Goal: Contribute content: Add original content to the website for others to see

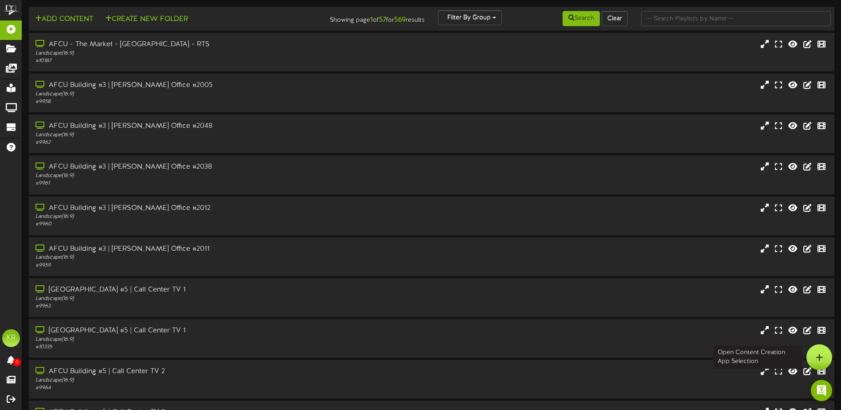
click at [825, 354] on div at bounding box center [820, 357] width 26 height 26
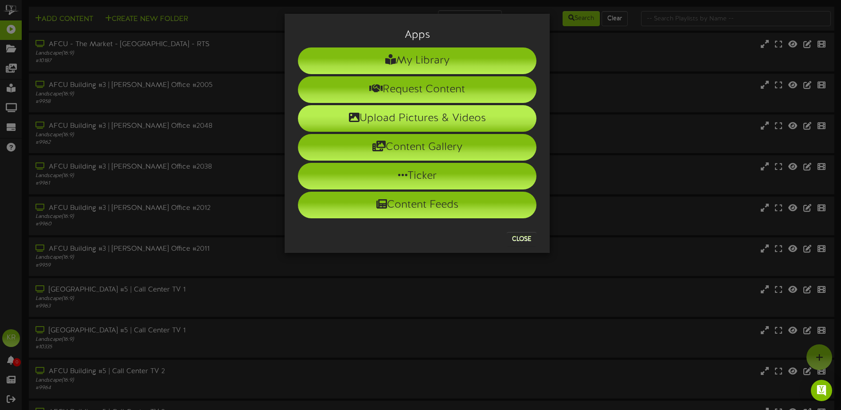
click at [358, 121] on li "Upload Pictures & Videos" at bounding box center [417, 118] width 239 height 27
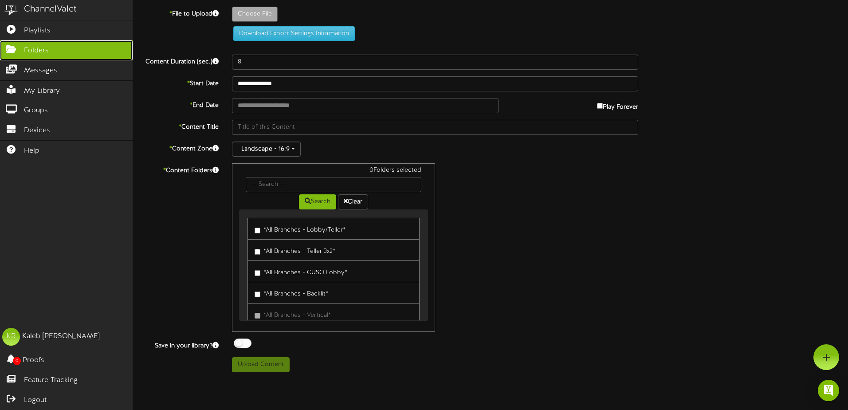
click at [27, 53] on span "Folders" at bounding box center [36, 51] width 25 height 10
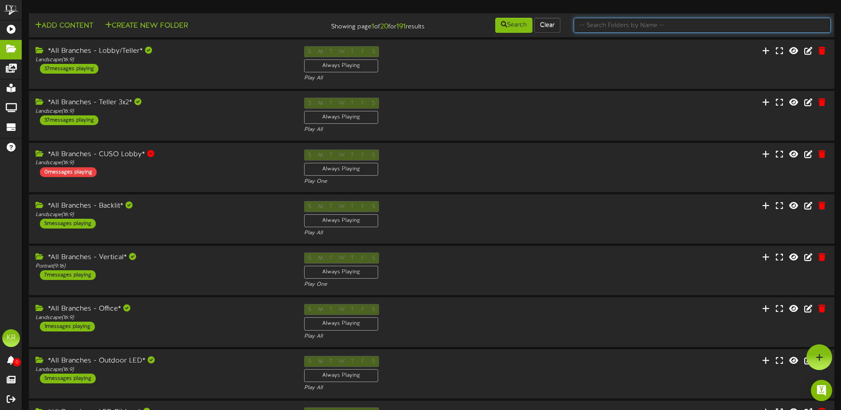
click at [687, 26] on input "text" at bounding box center [702, 25] width 257 height 15
type input "center"
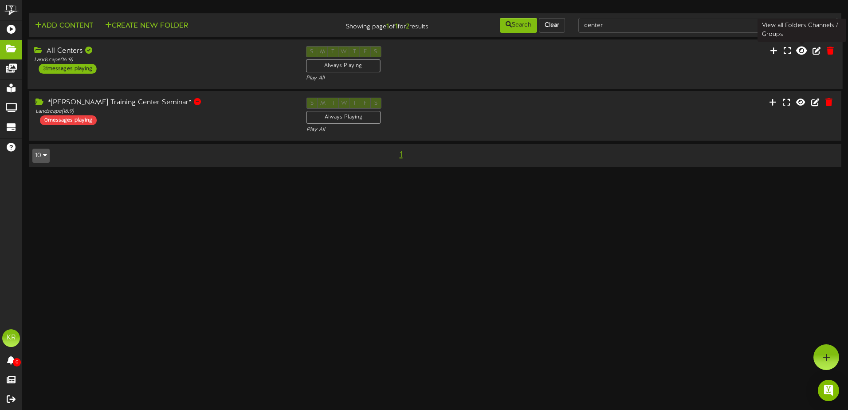
click at [800, 51] on icon at bounding box center [801, 51] width 11 height 10
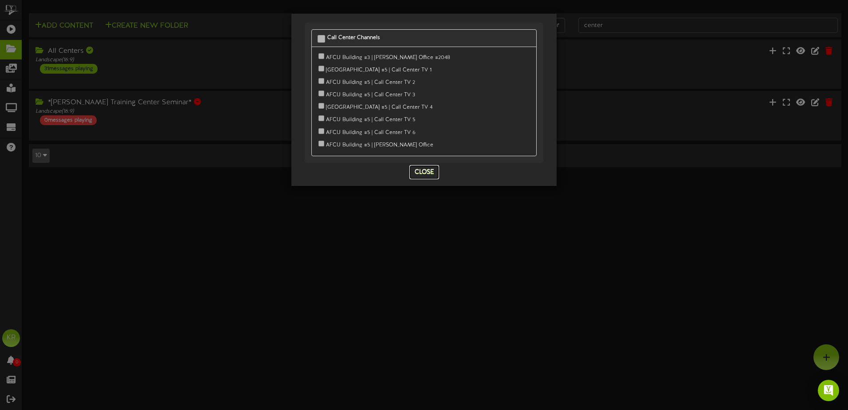
click at [417, 168] on button "Close" at bounding box center [424, 172] width 30 height 14
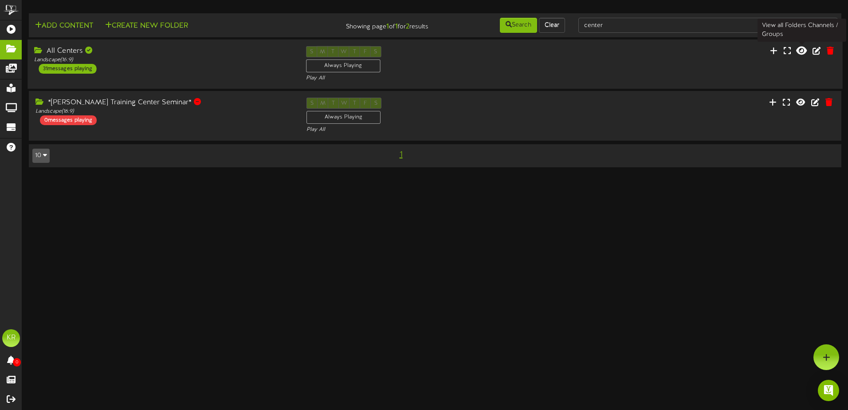
click at [801, 51] on icon at bounding box center [801, 51] width 11 height 10
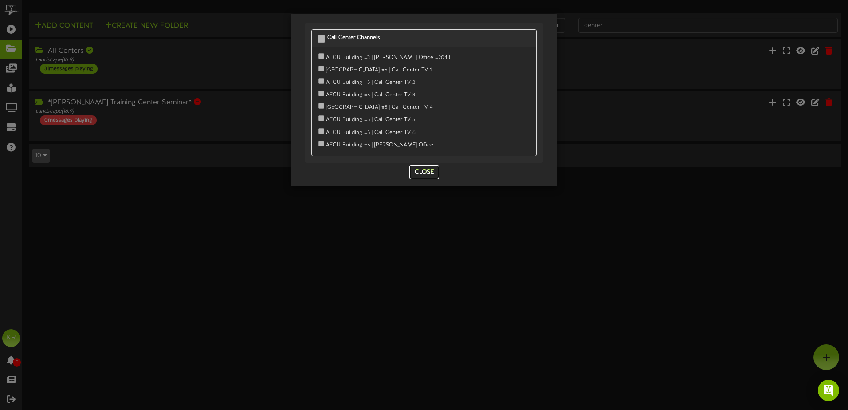
click at [419, 166] on button "Close" at bounding box center [424, 172] width 30 height 14
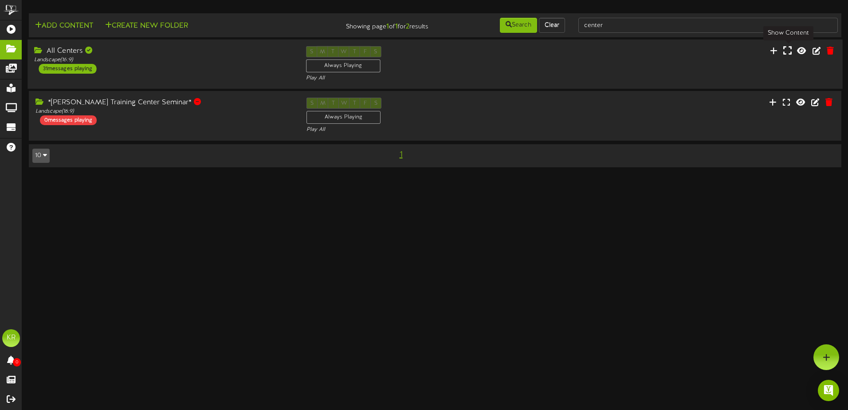
click at [788, 51] on icon at bounding box center [787, 51] width 8 height 10
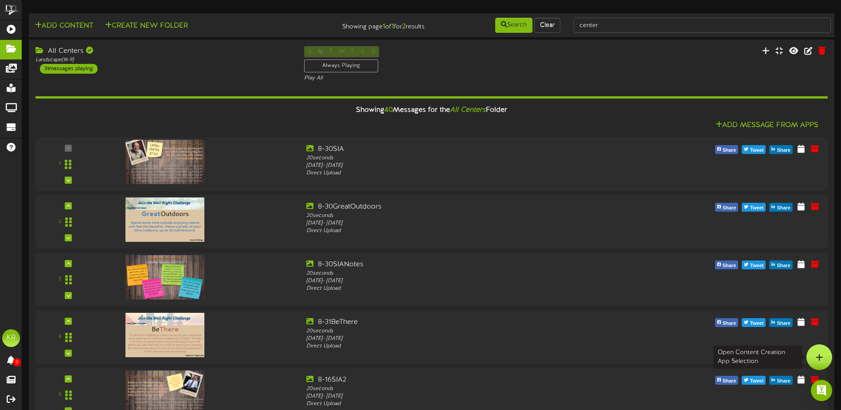
click at [815, 357] on div at bounding box center [820, 357] width 26 height 26
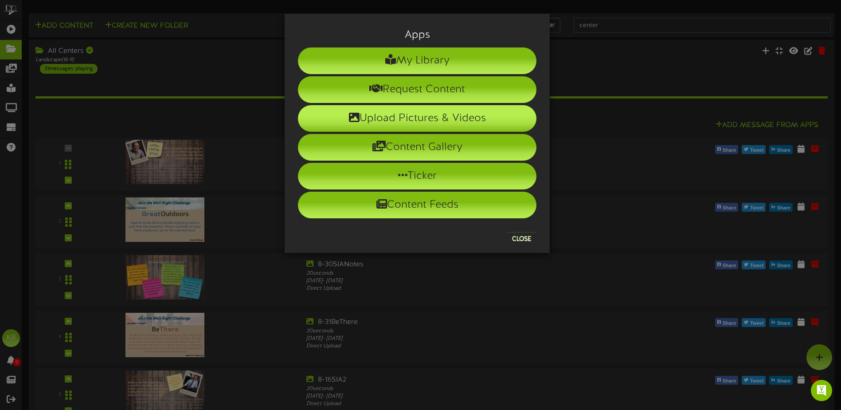
click at [412, 108] on li "Upload Pictures & Videos" at bounding box center [417, 118] width 239 height 27
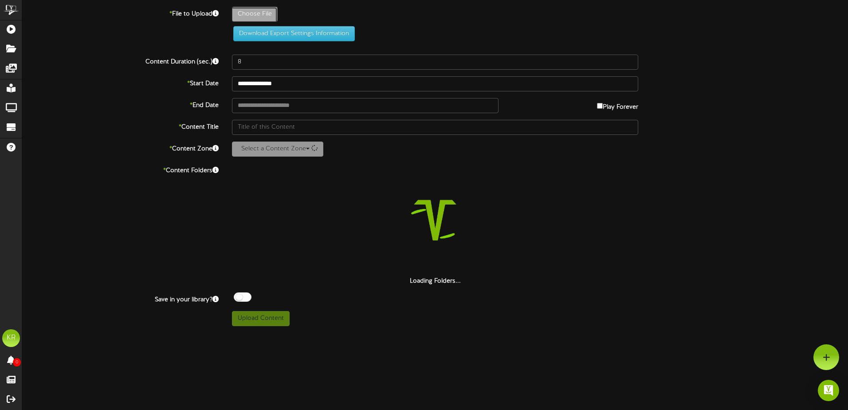
type input "**********"
type input "WeeklyBirthdaysAug2"
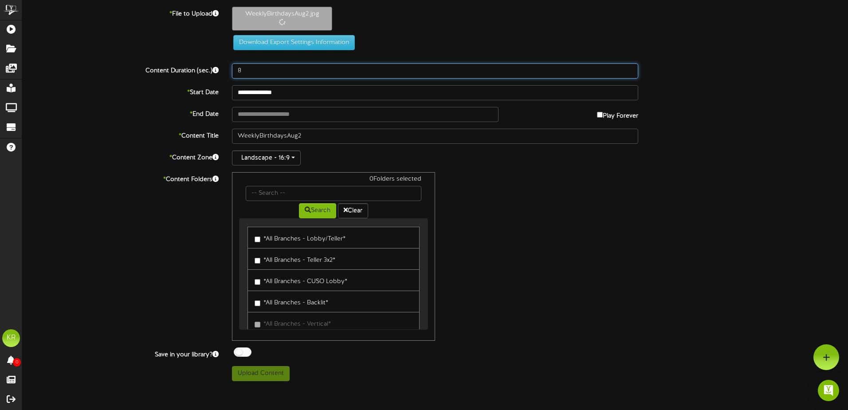
drag, startPoint x: 267, startPoint y: 74, endPoint x: 149, endPoint y: 68, distance: 118.1
click at [149, 68] on div "Content Duration (sec.) 8" at bounding box center [435, 70] width 839 height 15
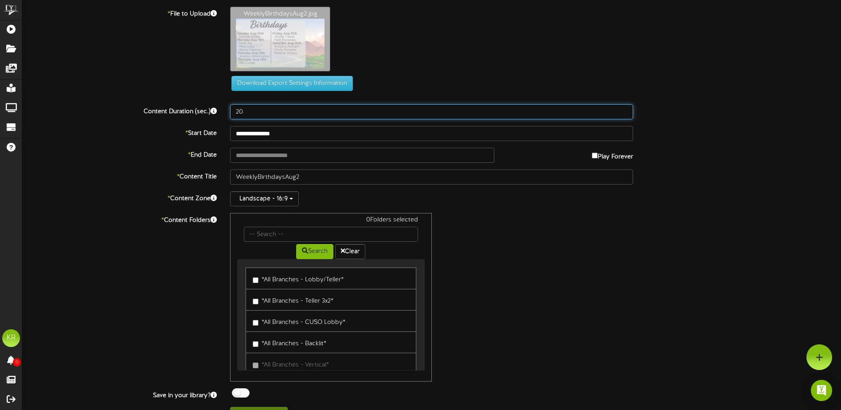
type input "2"
type input "30"
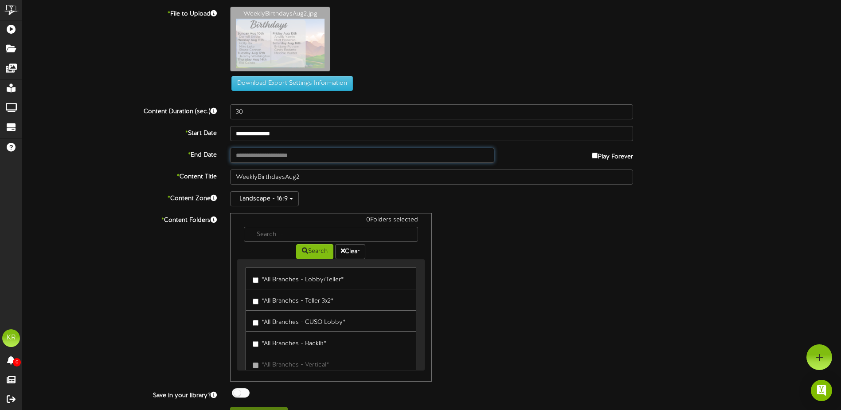
click at [254, 157] on input "text" at bounding box center [362, 155] width 264 height 15
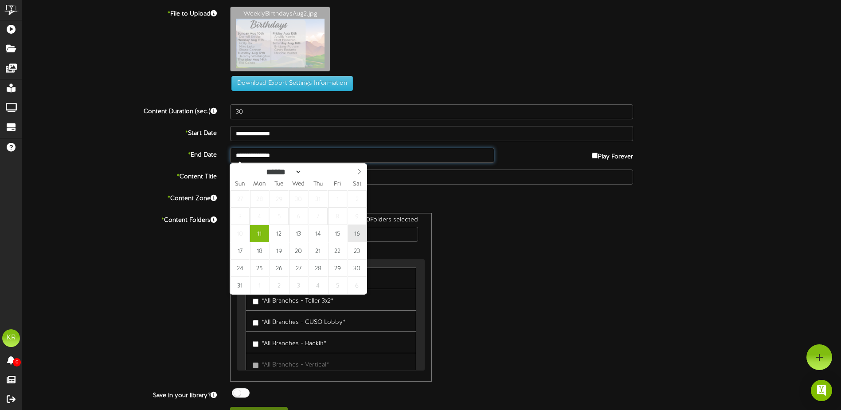
type input "**********"
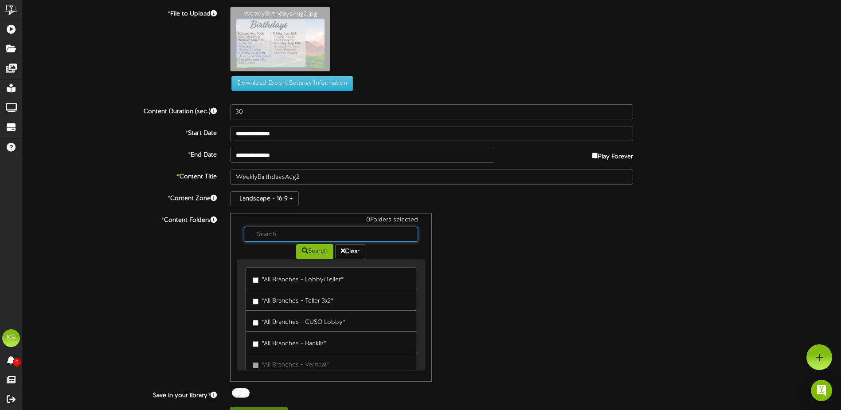
click at [300, 229] on input "text" at bounding box center [331, 234] width 174 height 15
type input "Center"
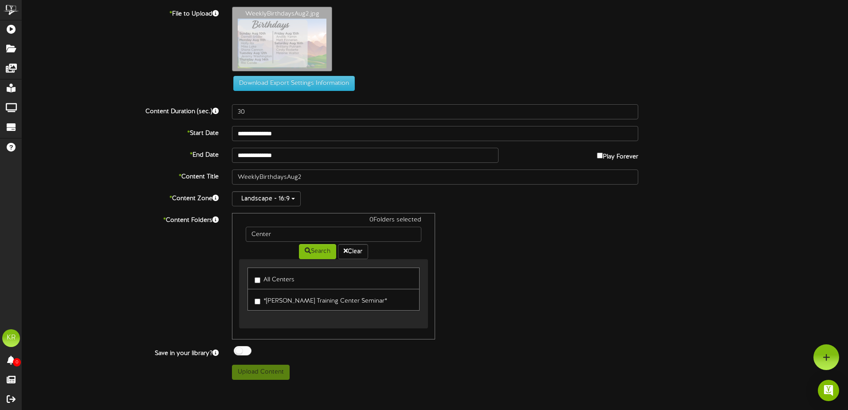
click at [282, 275] on label "All Centers" at bounding box center [275, 278] width 40 height 12
click at [240, 348] on div at bounding box center [243, 350] width 18 height 9
click at [255, 379] on button "Upload Content" at bounding box center [261, 372] width 58 height 15
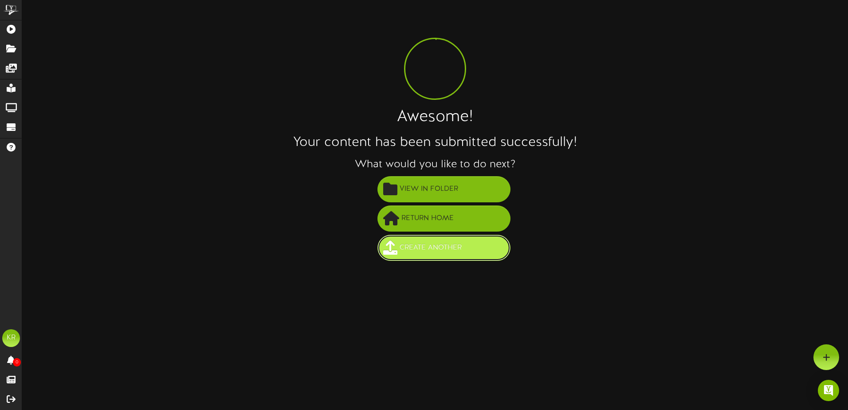
click at [462, 255] on span "Create Another" at bounding box center [430, 247] width 67 height 15
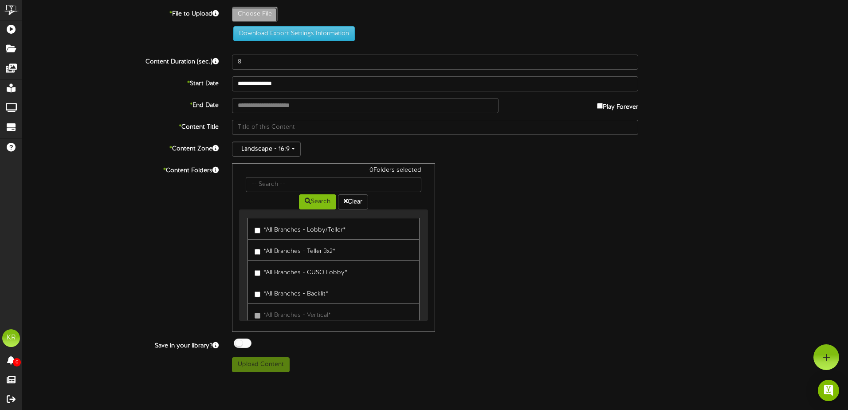
type input "**********"
type input "1Awardco"
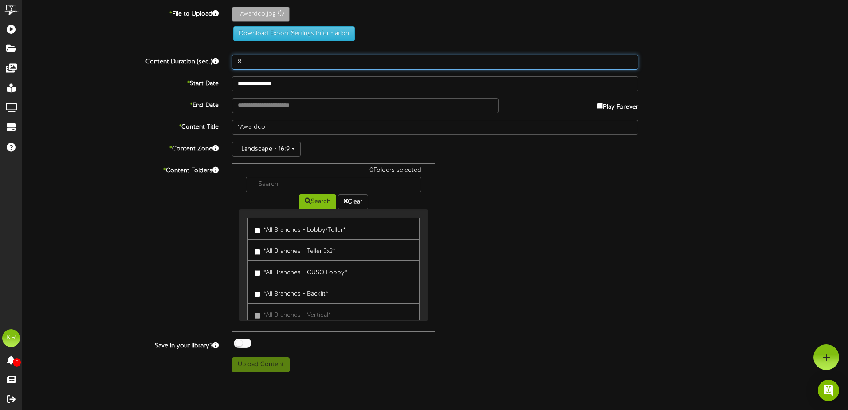
drag, startPoint x: 260, startPoint y: 63, endPoint x: 181, endPoint y: 69, distance: 80.1
click at [181, 68] on div "**********" at bounding box center [435, 189] width 826 height 365
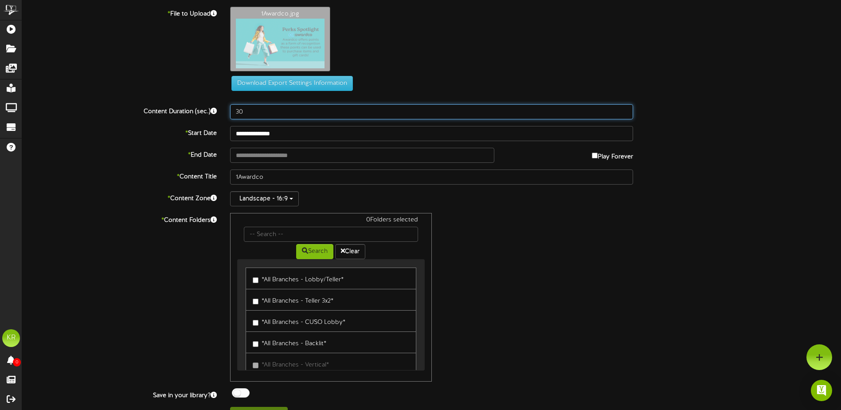
type input "30"
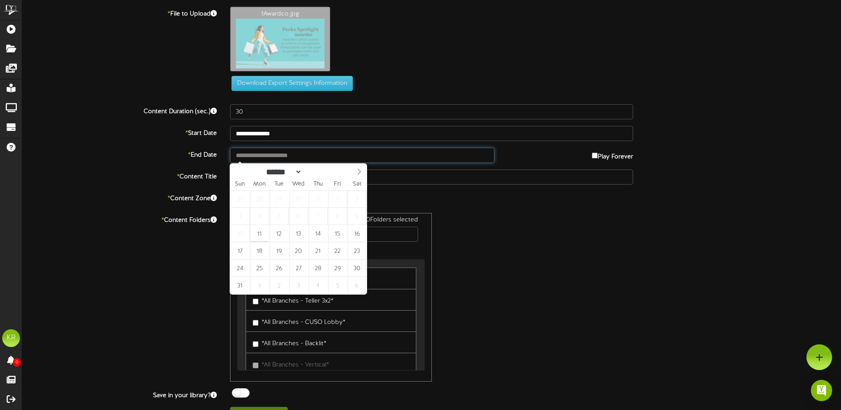
click at [321, 155] on input "text" at bounding box center [362, 155] width 264 height 15
type input "**********"
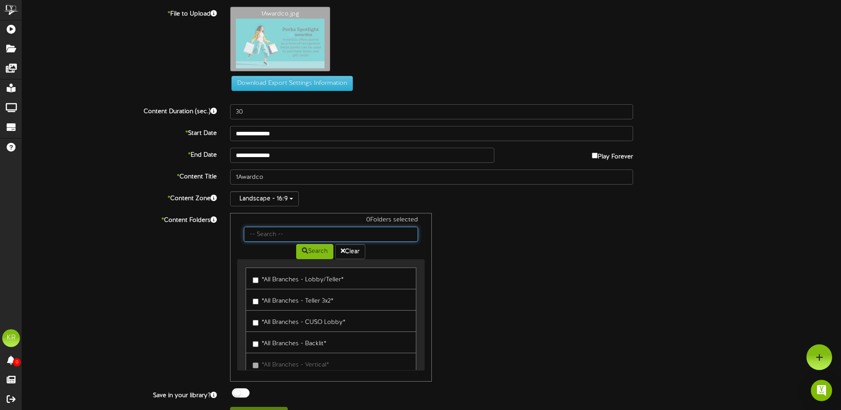
click at [324, 239] on input "text" at bounding box center [331, 234] width 174 height 15
type input "Center"
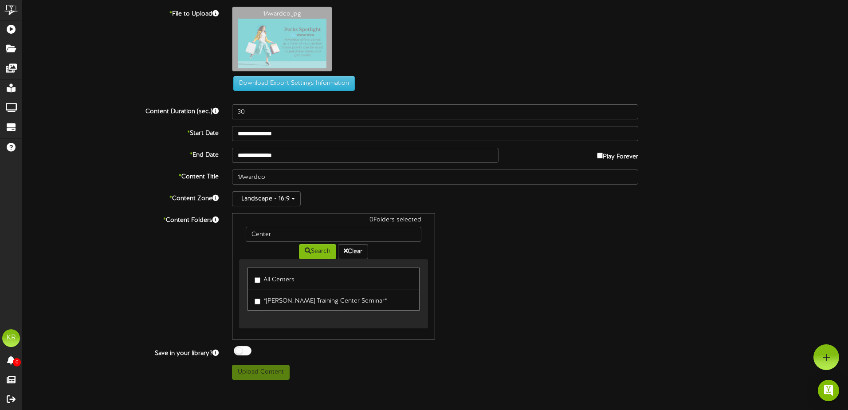
click at [267, 282] on label "All Centers" at bounding box center [275, 278] width 40 height 12
click at [244, 346] on div at bounding box center [243, 350] width 18 height 9
click at [261, 370] on button "Upload Content" at bounding box center [261, 372] width 58 height 15
